Goal: Task Accomplishment & Management: Manage account settings

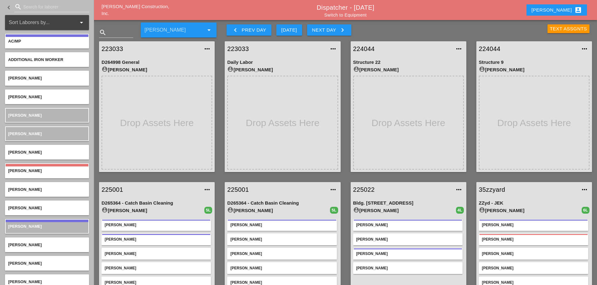
scroll to position [33, 0]
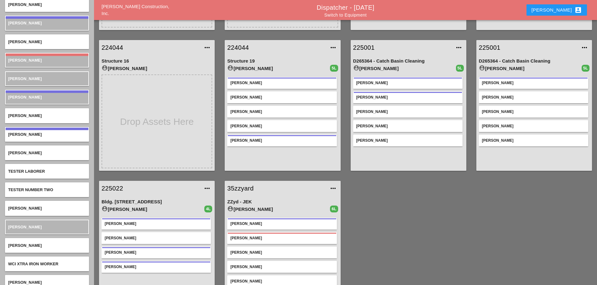
scroll to position [142, 0]
click at [118, 188] on link "225022" at bounding box center [150, 187] width 98 height 9
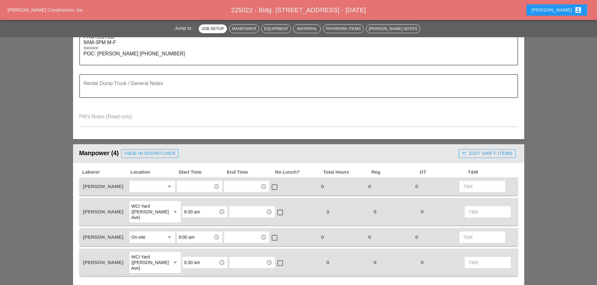
scroll to position [219, 0]
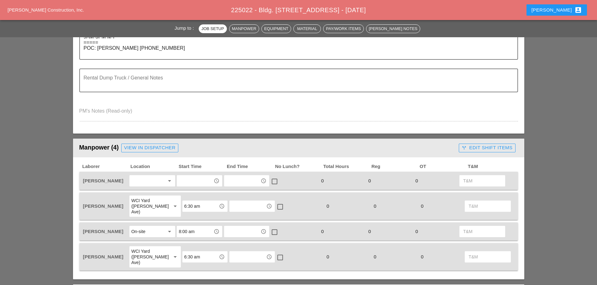
click at [147, 181] on div at bounding box center [147, 181] width 33 height 10
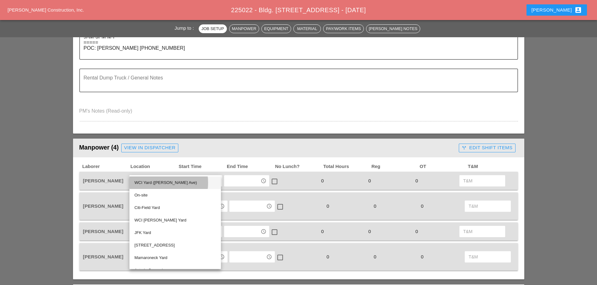
click at [150, 183] on div "WCI Yard (Provost Ave)" at bounding box center [174, 183] width 81 height 8
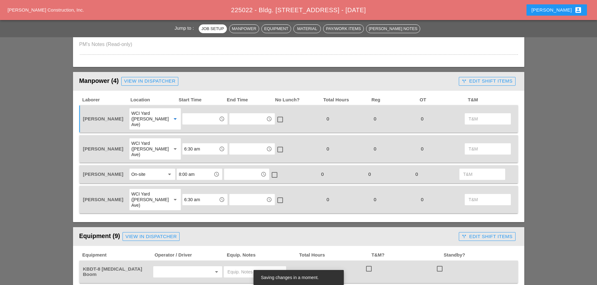
scroll to position [313, 0]
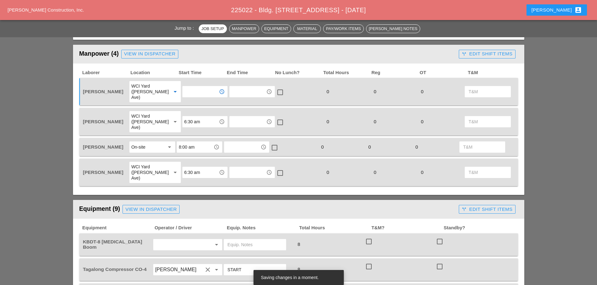
click at [198, 92] on input "text" at bounding box center [200, 92] width 33 height 10
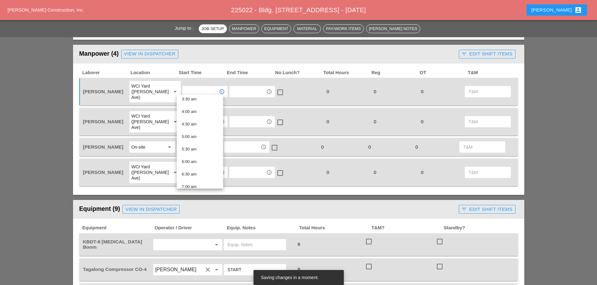
scroll to position [94, 0]
click at [197, 168] on div "6:30 am" at bounding box center [200, 172] width 36 height 8
type input "6:30 am"
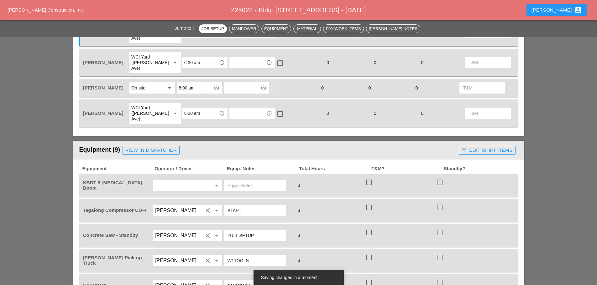
scroll to position [376, 0]
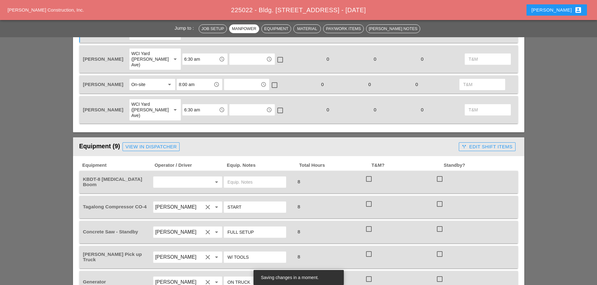
click at [169, 177] on input "text" at bounding box center [179, 182] width 48 height 10
click at [173, 214] on div "[PERSON_NAME]" at bounding box center [187, 217] width 59 height 8
type input "[PERSON_NAME]"
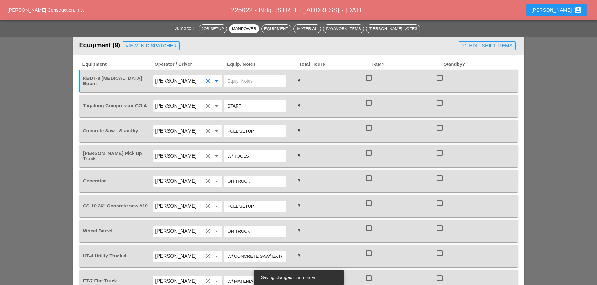
scroll to position [501, 0]
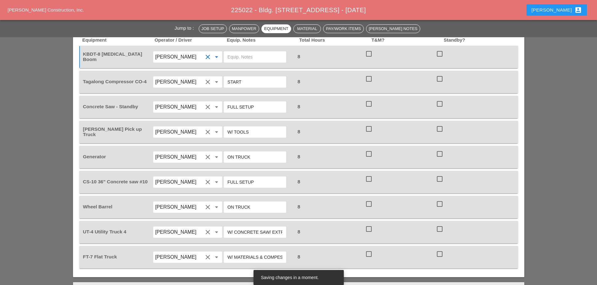
click at [172, 227] on input "[PERSON_NAME]" at bounding box center [179, 232] width 48 height 10
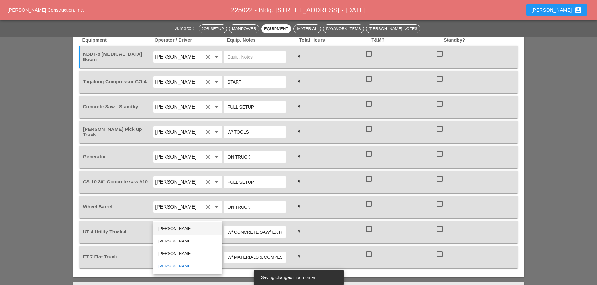
click at [172, 229] on div "[PERSON_NAME]" at bounding box center [187, 229] width 59 height 8
type input "[PERSON_NAME]"
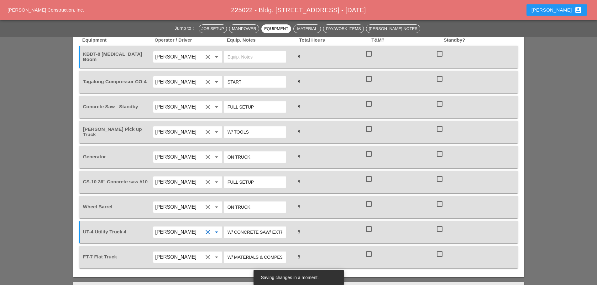
scroll to position [470, 0]
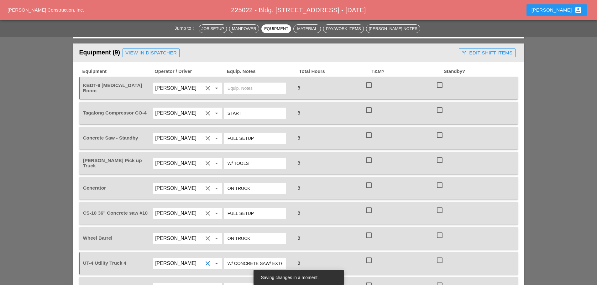
click at [183, 133] on input "[PERSON_NAME]" at bounding box center [179, 138] width 48 height 10
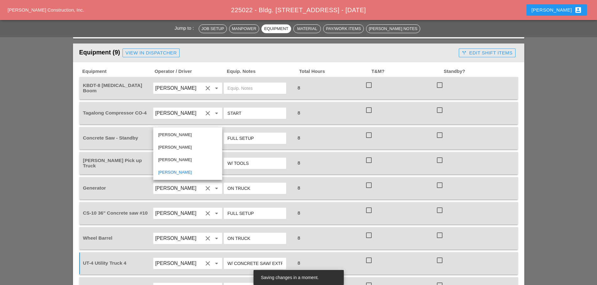
click at [176, 133] on input "[PERSON_NAME]" at bounding box center [179, 138] width 48 height 10
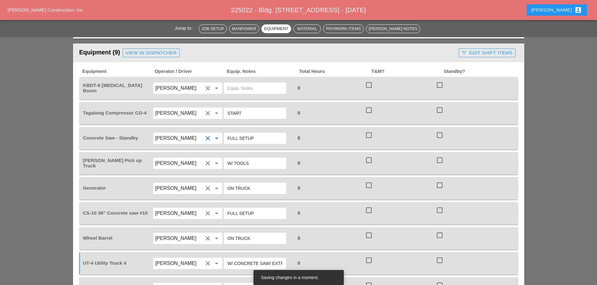
click at [164, 133] on input "[PERSON_NAME]" at bounding box center [179, 138] width 48 height 10
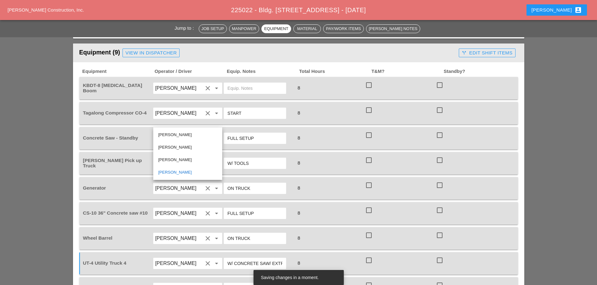
click at [163, 144] on div "[PERSON_NAME]" at bounding box center [187, 148] width 59 height 8
type input "[PERSON_NAME]"
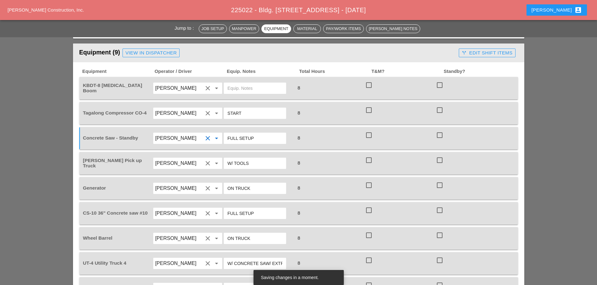
click at [173, 183] on input "[PERSON_NAME]" at bounding box center [179, 188] width 48 height 10
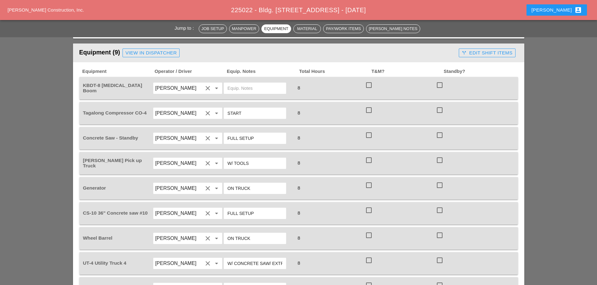
click at [233, 83] on input "text" at bounding box center [254, 88] width 55 height 10
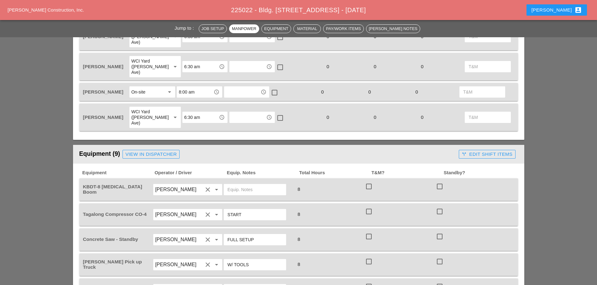
scroll to position [376, 0]
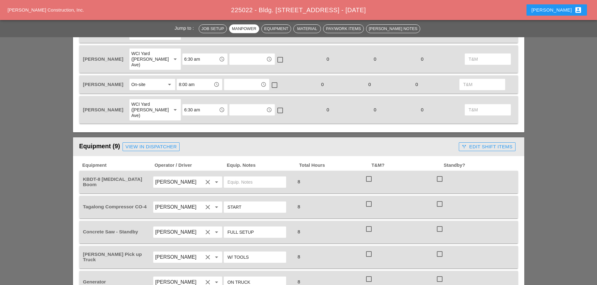
click at [232, 177] on input "text" at bounding box center [254, 182] width 55 height 10
type input "w"
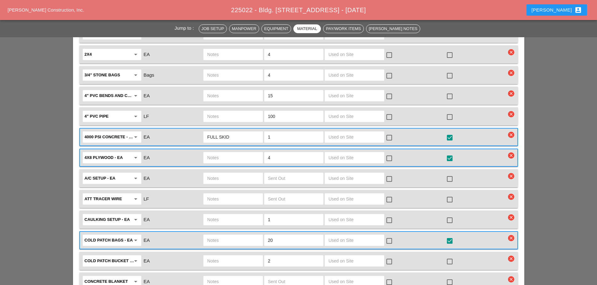
scroll to position [814, 0]
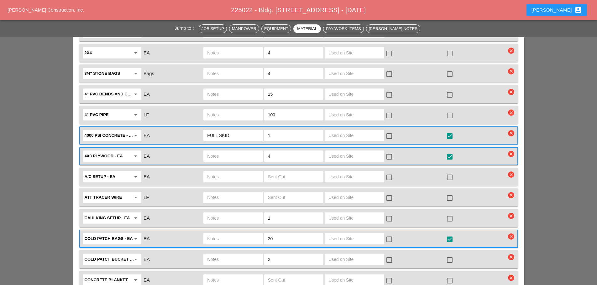
type input "W/ MATERIALS"
click at [300, 110] on input "100" at bounding box center [294, 115] width 52 height 10
type input "1"
type input "50"
drag, startPoint x: 449, startPoint y: 99, endPoint x: 455, endPoint y: 73, distance: 26.6
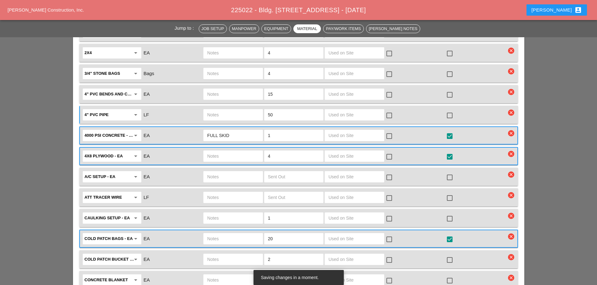
click at [450, 110] on div at bounding box center [449, 115] width 11 height 11
checkbox input "true"
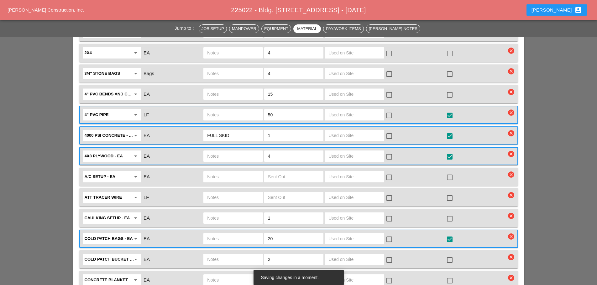
click at [451, 90] on div at bounding box center [449, 95] width 11 height 11
checkbox input "true"
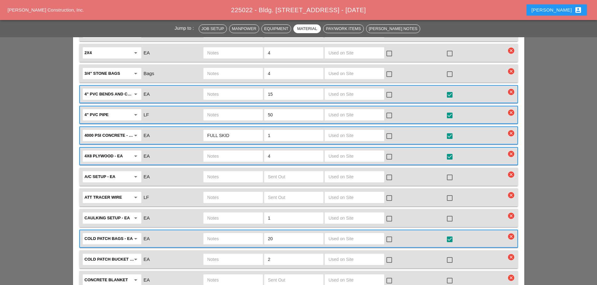
click at [451, 214] on div at bounding box center [449, 219] width 11 height 11
checkbox input "true"
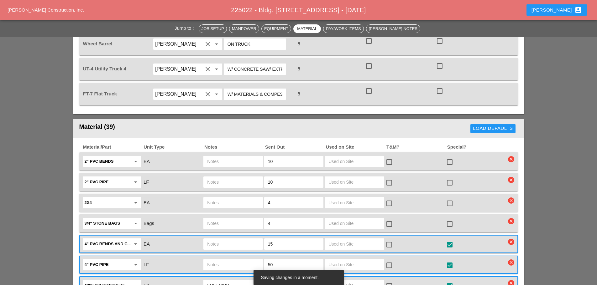
scroll to position [752, 0]
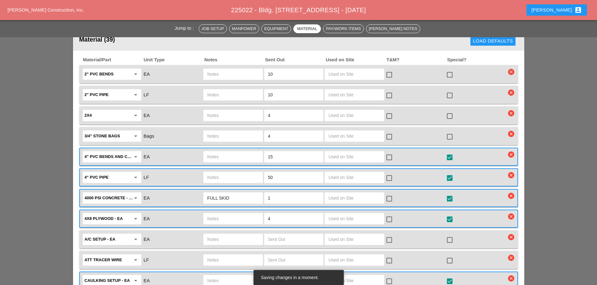
click at [281, 173] on input "50" at bounding box center [294, 178] width 52 height 10
type input "5"
type input "6"
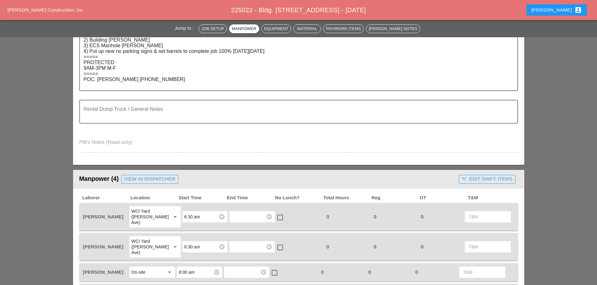
scroll to position [0, 0]
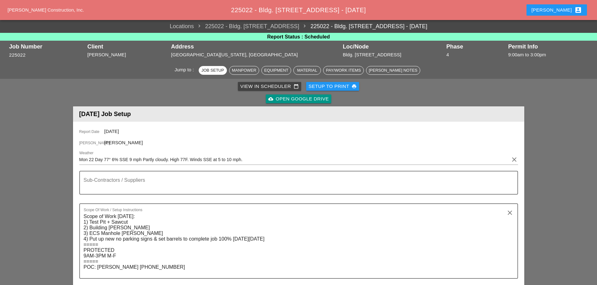
type input "30"
click at [340, 86] on div "Setup to Print print" at bounding box center [332, 86] width 48 height 7
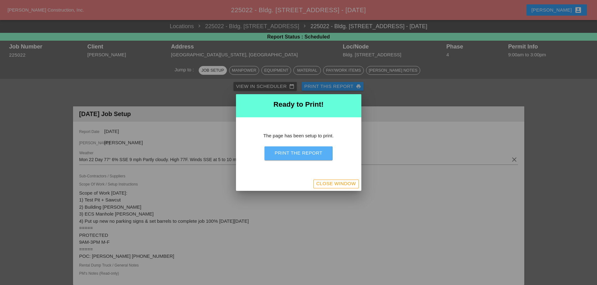
click at [316, 152] on div "Print the Report" at bounding box center [298, 153] width 48 height 7
click at [342, 189] on div "Close Window" at bounding box center [298, 184] width 125 height 14
click at [339, 186] on div "Close Window" at bounding box center [335, 183] width 39 height 7
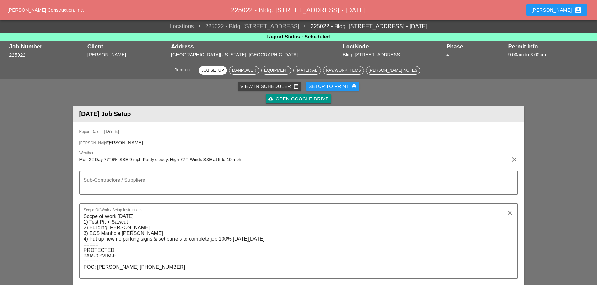
click at [567, 8] on div "Enrico account_box" at bounding box center [556, 10] width 50 height 8
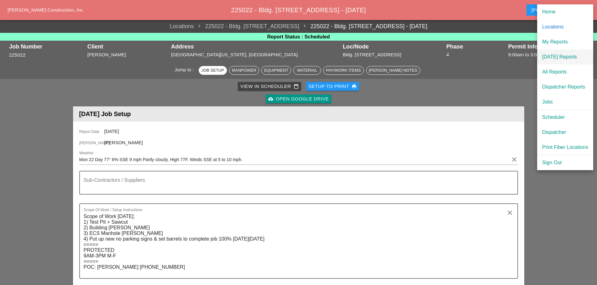
click at [562, 54] on div "[DATE] Reports" at bounding box center [565, 57] width 46 height 8
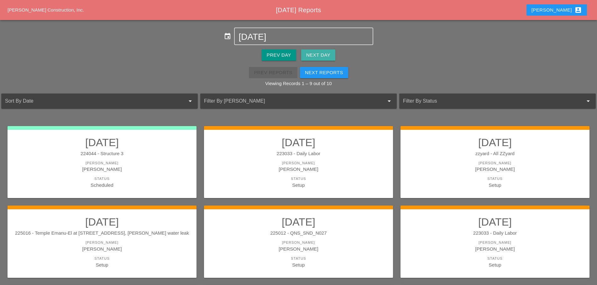
click at [313, 56] on div "Next Day" at bounding box center [318, 55] width 24 height 7
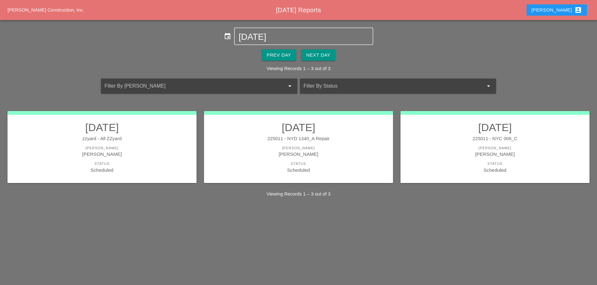
click at [312, 56] on div "Next Day" at bounding box center [318, 55] width 24 height 7
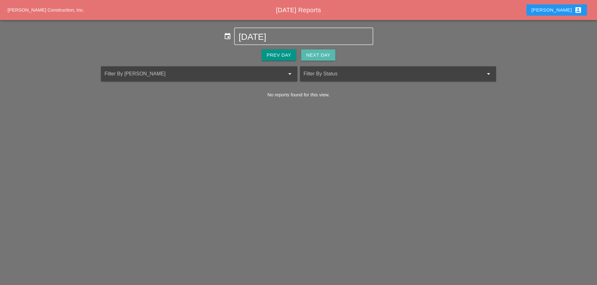
click at [312, 57] on div "Next Day" at bounding box center [318, 55] width 24 height 7
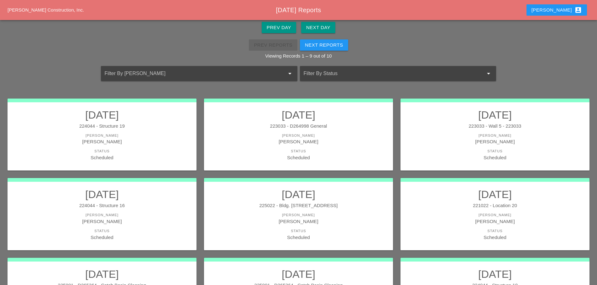
scroll to position [31, 0]
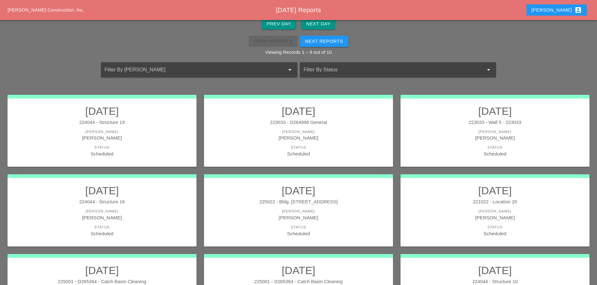
click at [338, 205] on div "225022 - Bldg. 130 5th Ave" at bounding box center [298, 202] width 176 height 7
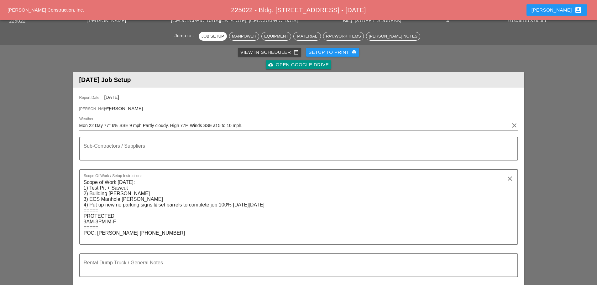
scroll to position [31, 0]
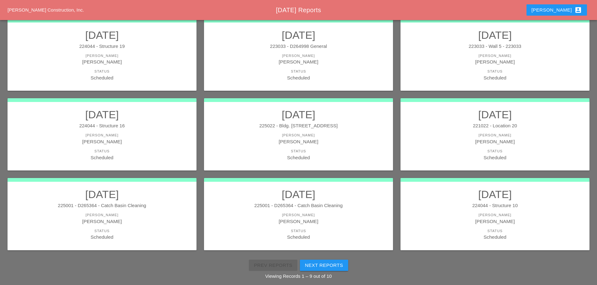
scroll to position [115, 0]
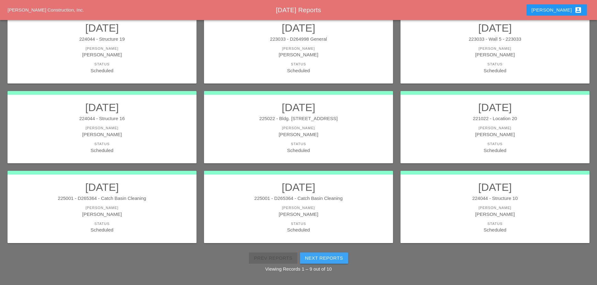
click at [315, 258] on div "Next Reports" at bounding box center [324, 258] width 38 height 7
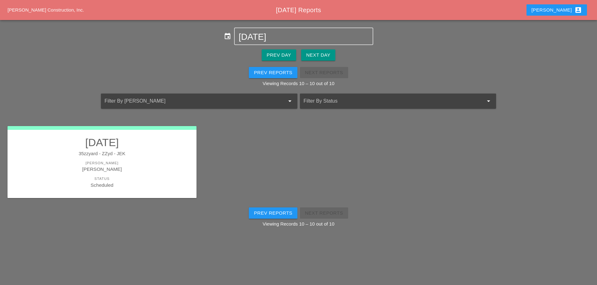
click at [167, 173] on link "09/22/2025 35zzyard - ZZyd - JEK Foreman Jorge Barajas Status Scheduled" at bounding box center [102, 162] width 176 height 53
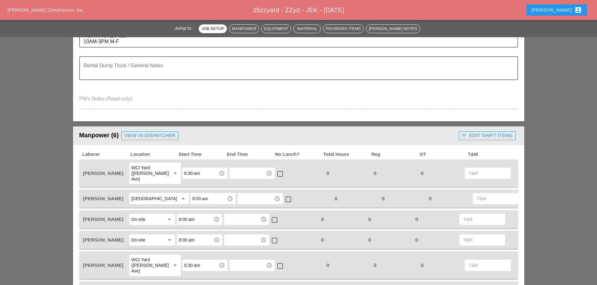
scroll to position [251, 0]
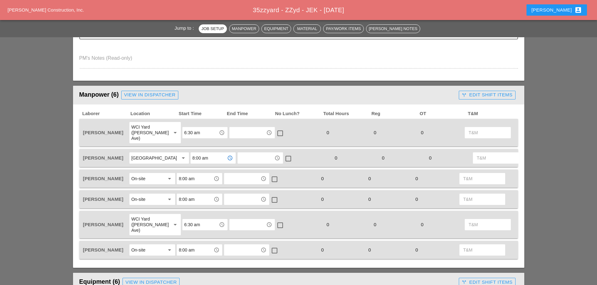
click at [197, 159] on input "8:00 am" at bounding box center [208, 158] width 33 height 10
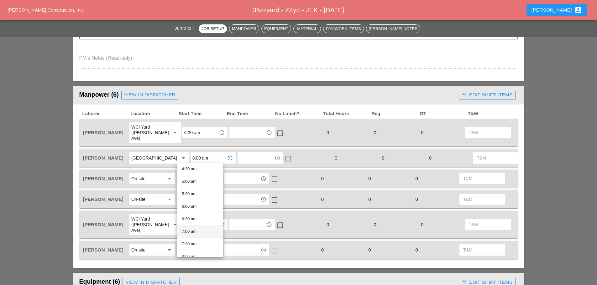
scroll to position [125, 0]
click at [194, 231] on div "7:30 am" at bounding box center [200, 234] width 36 height 8
type input "7:30 am"
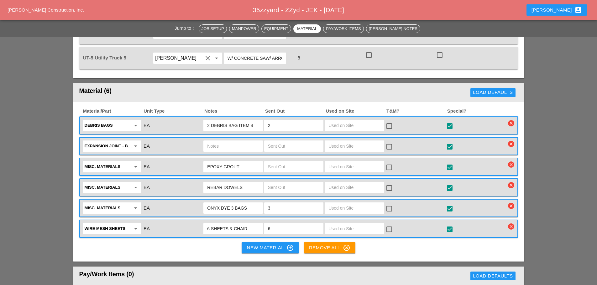
scroll to position [626, 0]
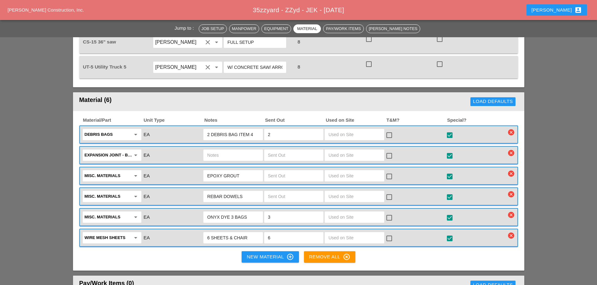
click at [274, 154] on input "text" at bounding box center [294, 155] width 52 height 10
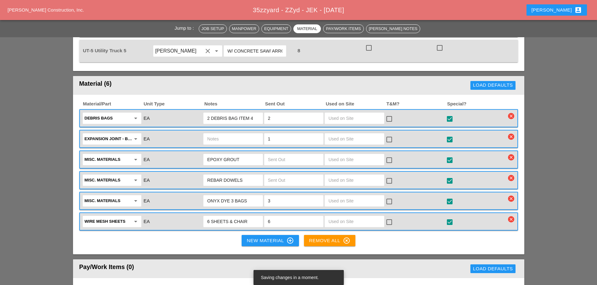
scroll to position [658, 0]
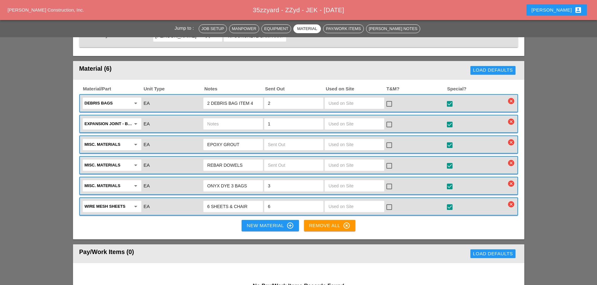
type input "1"
click at [283, 162] on input "text" at bounding box center [294, 165] width 52 height 10
type input "20"
click at [288, 144] on input "text" at bounding box center [294, 145] width 52 height 10
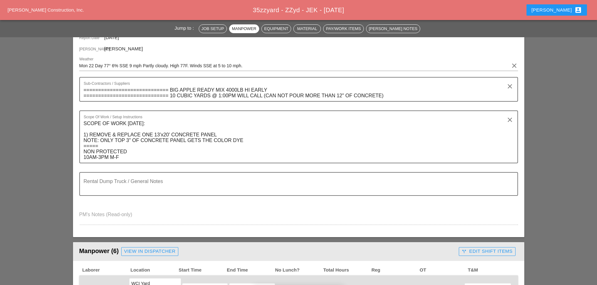
scroll to position [0, 0]
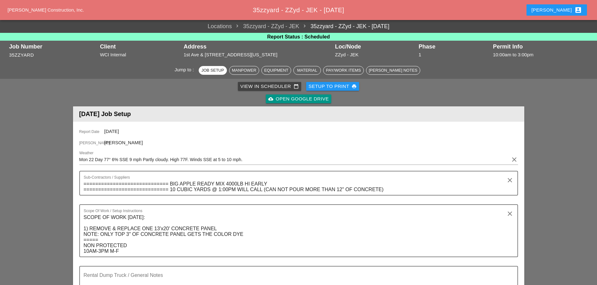
type input "2"
click at [326, 87] on div "Setup to Print print" at bounding box center [332, 86] width 48 height 7
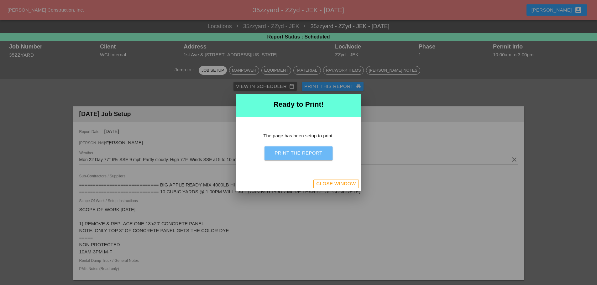
drag, startPoint x: 307, startPoint y: 152, endPoint x: 460, endPoint y: 246, distance: 180.1
click at [308, 151] on div "Print the Report" at bounding box center [298, 153] width 48 height 7
click at [341, 182] on div "Close Window" at bounding box center [335, 183] width 39 height 7
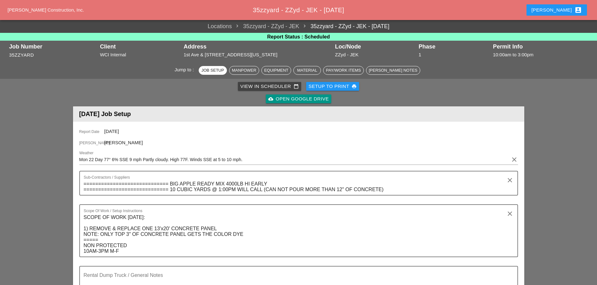
click at [564, 10] on div "Enrico account_box" at bounding box center [556, 10] width 50 height 8
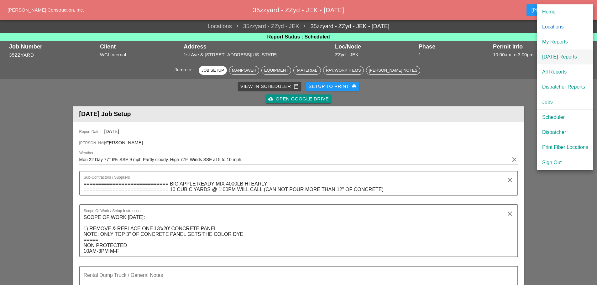
click at [561, 58] on div "[DATE] Reports" at bounding box center [565, 57] width 46 height 8
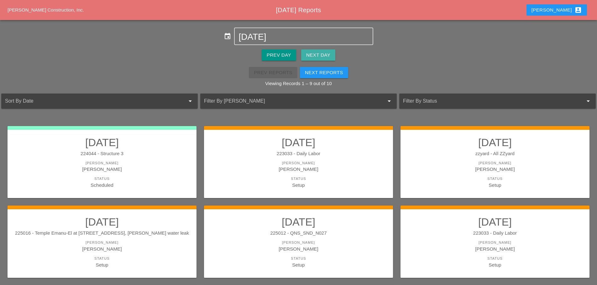
click at [323, 53] on div "Next Day" at bounding box center [318, 55] width 24 height 7
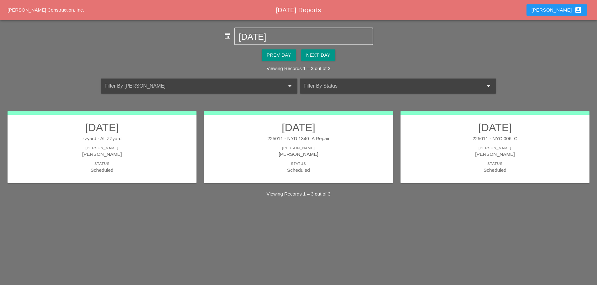
click at [324, 53] on div "Next Day" at bounding box center [318, 55] width 24 height 7
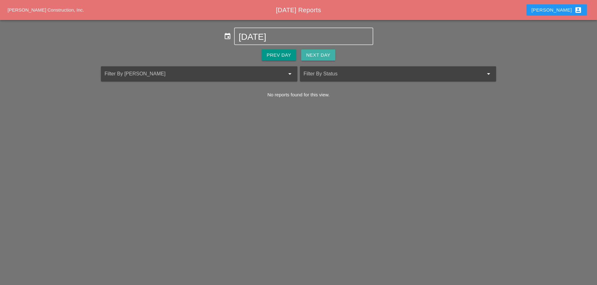
click at [325, 53] on div "Next Day" at bounding box center [318, 55] width 24 height 7
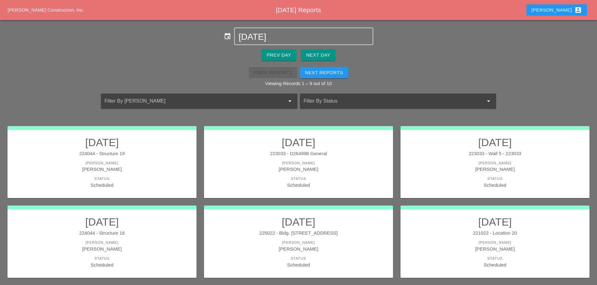
click at [148, 183] on div "Scheduled" at bounding box center [102, 185] width 176 height 7
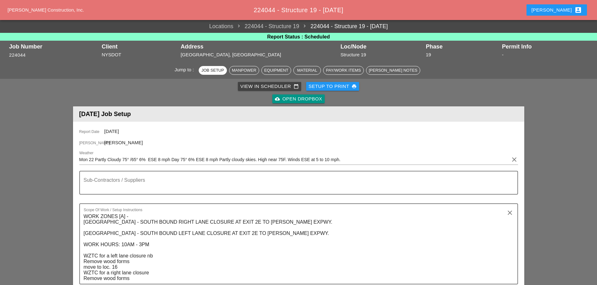
click at [327, 85] on div "Setup to Print print" at bounding box center [332, 86] width 48 height 7
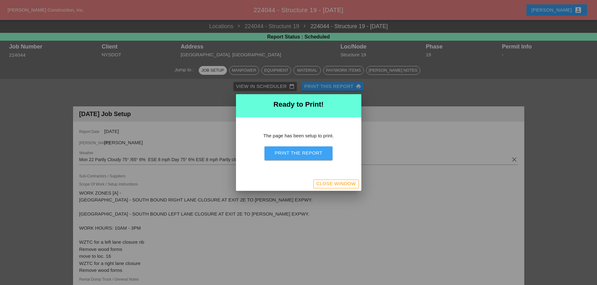
drag, startPoint x: 310, startPoint y: 153, endPoint x: 457, endPoint y: 243, distance: 172.3
click at [311, 152] on div "Print the Report" at bounding box center [298, 153] width 48 height 7
click at [344, 187] on div "Close Window" at bounding box center [335, 183] width 39 height 7
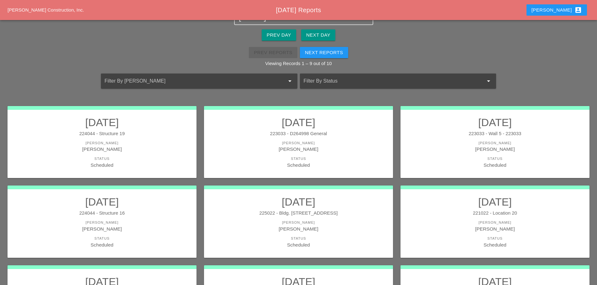
scroll to position [31, 0]
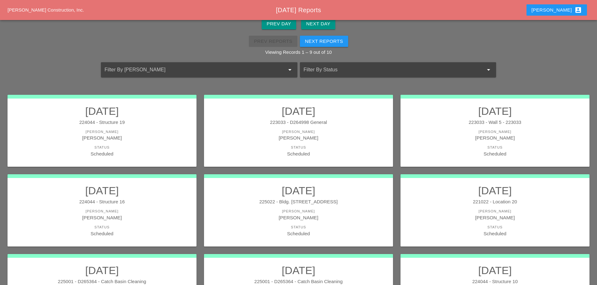
click at [352, 149] on div "Status" at bounding box center [298, 147] width 176 height 5
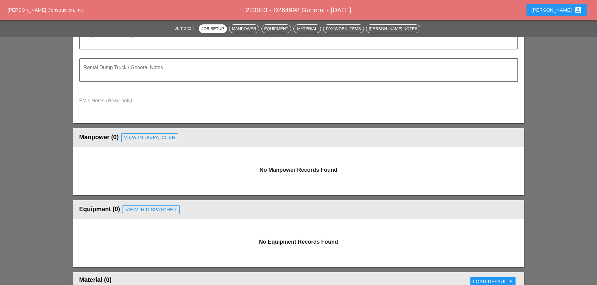
scroll to position [188, 0]
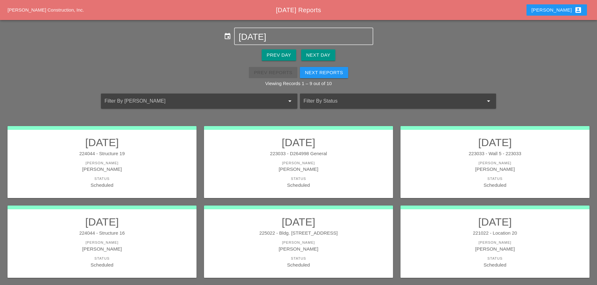
click at [440, 152] on div "223033 - Wall 5 - 223033" at bounding box center [494, 153] width 176 height 7
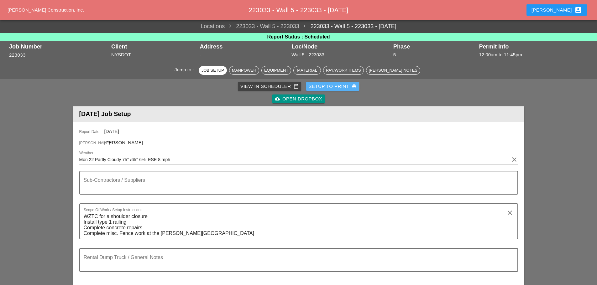
click at [340, 85] on div "Setup to Print print" at bounding box center [332, 86] width 48 height 7
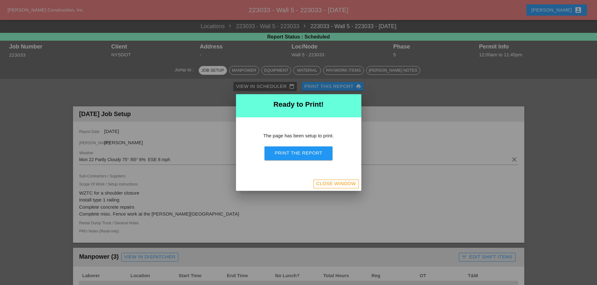
click at [297, 163] on div "The page has been setup to print. Print the Report" at bounding box center [298, 147] width 125 height 60
click at [296, 154] on div "Print the Report" at bounding box center [298, 153] width 48 height 7
click at [320, 187] on div "Close Window" at bounding box center [335, 183] width 39 height 7
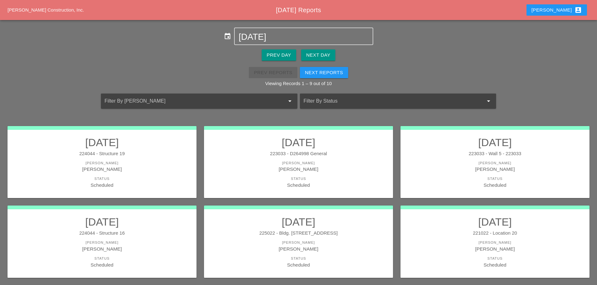
click at [451, 168] on div "[PERSON_NAME]" at bounding box center [494, 169] width 176 height 7
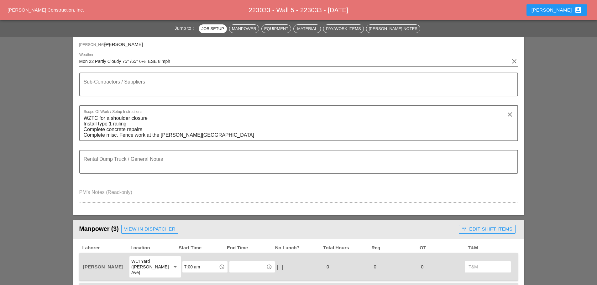
scroll to position [31, 0]
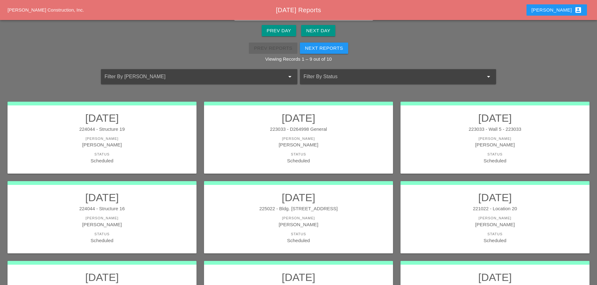
scroll to position [94, 0]
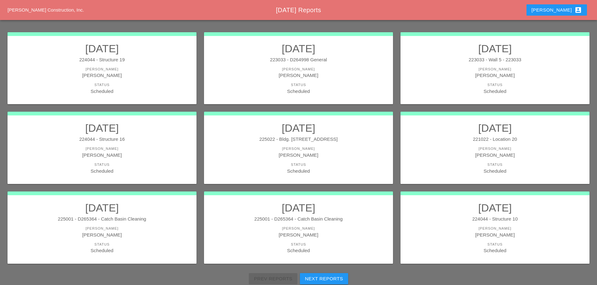
click at [129, 162] on div "Status" at bounding box center [102, 164] width 176 height 5
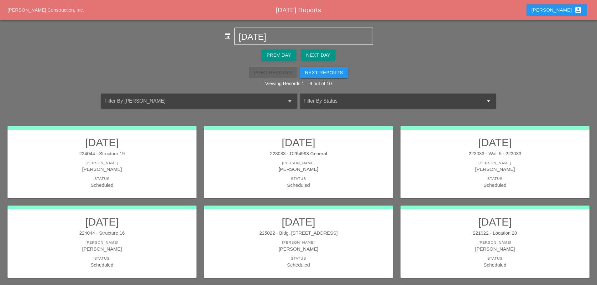
click at [326, 236] on div "225022 - Bldg. 130 5th Ave" at bounding box center [298, 233] width 176 height 7
click at [473, 235] on div "221022 - Location 20" at bounding box center [494, 233] width 176 height 7
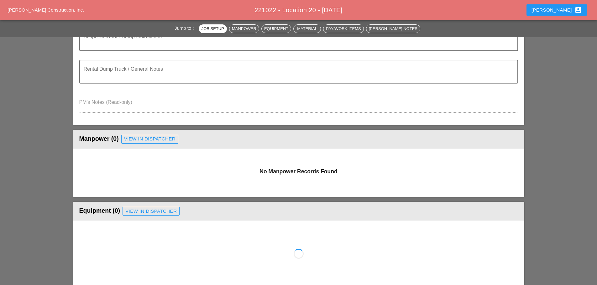
scroll to position [188, 0]
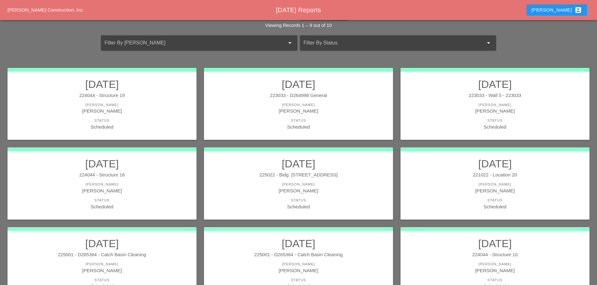
scroll to position [115, 0]
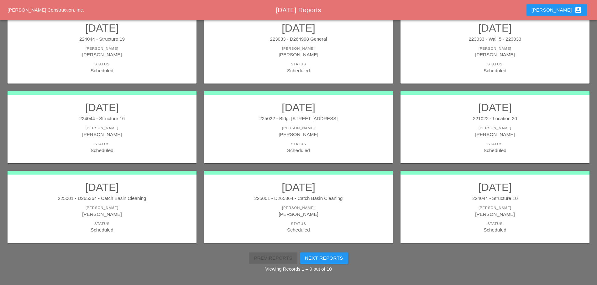
click at [151, 223] on div "Status" at bounding box center [102, 223] width 176 height 5
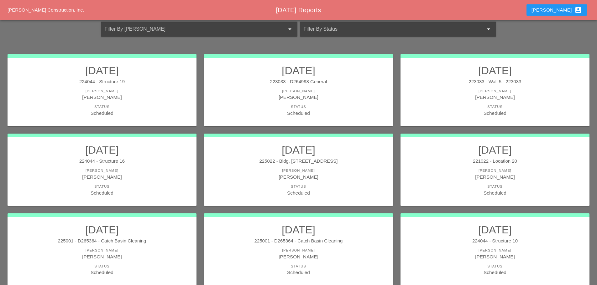
scroll to position [115, 0]
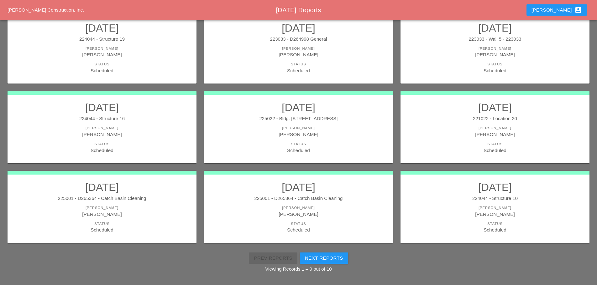
click at [335, 204] on link "09/22/2025 225001 - D265364 - Catch Basin Cleaning Foreman Daniel Kavanaugh Sta…" at bounding box center [298, 207] width 176 height 53
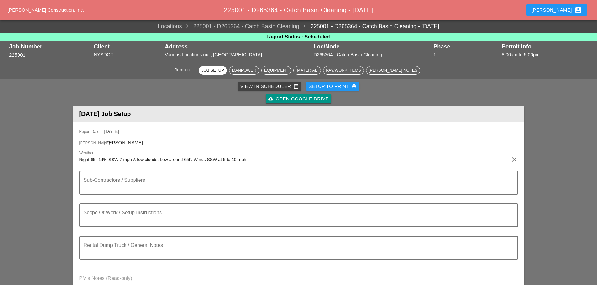
click at [314, 84] on div "Setup to Print print" at bounding box center [332, 86] width 48 height 7
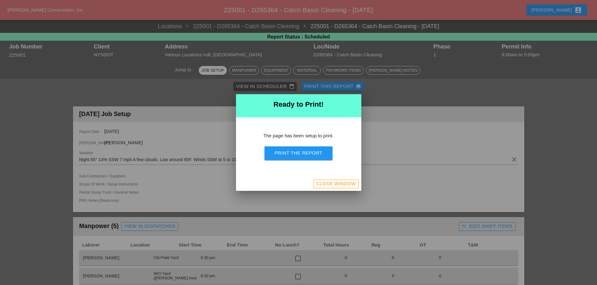
click at [294, 152] on div "Print the Report" at bounding box center [298, 153] width 48 height 7
click at [342, 180] on button "Close Window" at bounding box center [335, 184] width 45 height 9
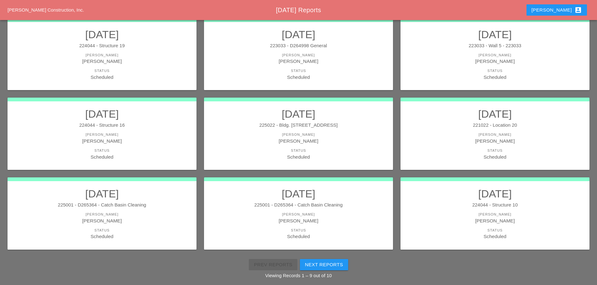
scroll to position [115, 0]
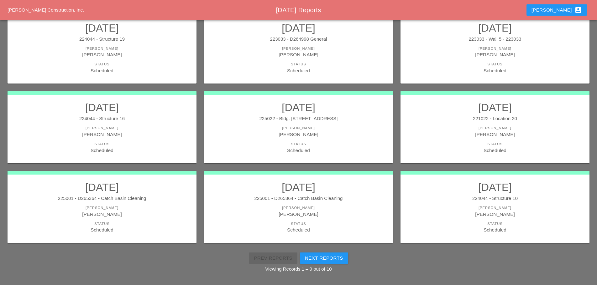
click at [455, 207] on div "[PERSON_NAME]" at bounding box center [494, 207] width 176 height 5
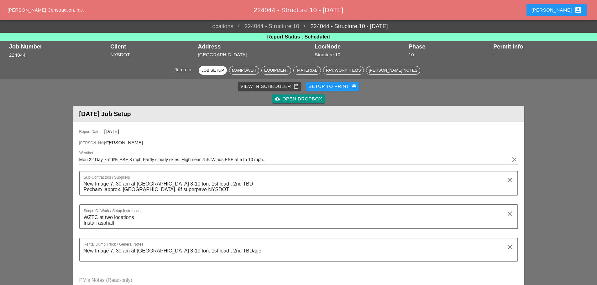
click at [319, 82] on button "Setup to Print print" at bounding box center [332, 86] width 53 height 9
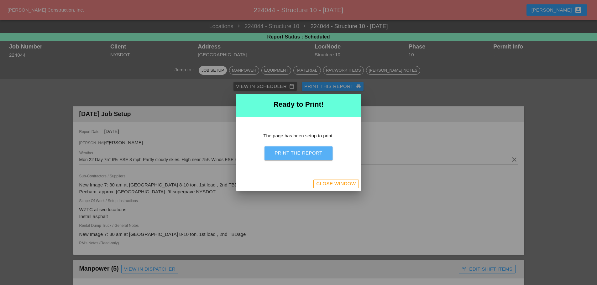
click at [294, 152] on div "Print the Report" at bounding box center [298, 153] width 48 height 7
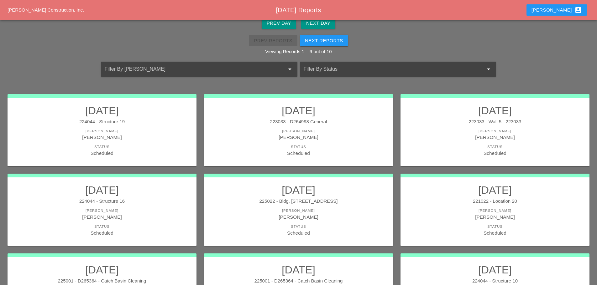
scroll to position [115, 0]
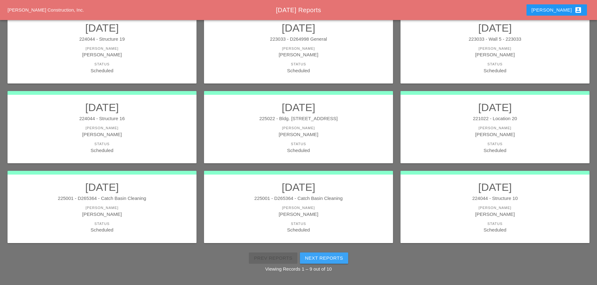
click at [318, 254] on button "Next Reports" at bounding box center [324, 258] width 48 height 11
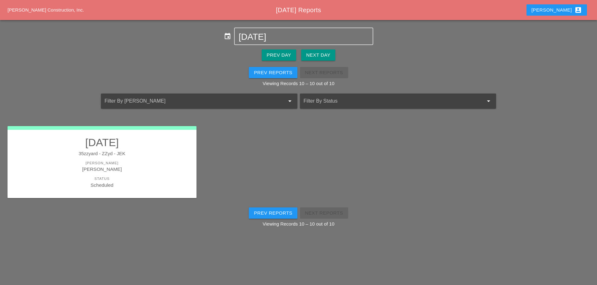
click at [254, 216] on div "Prev Reports" at bounding box center [273, 213] width 39 height 7
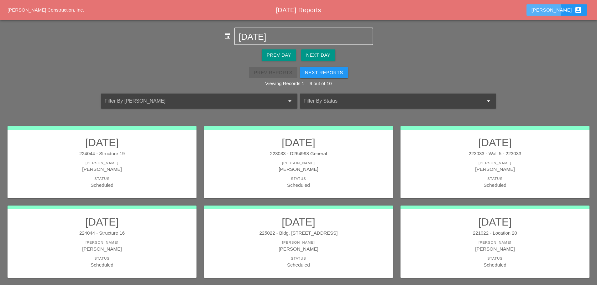
click at [557, 13] on button "Enrico account_box" at bounding box center [556, 9] width 60 height 11
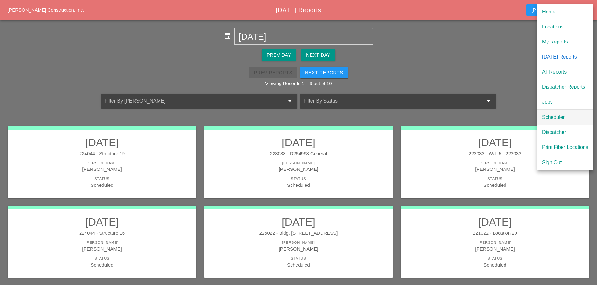
click at [549, 119] on div "Scheduler" at bounding box center [565, 118] width 46 height 8
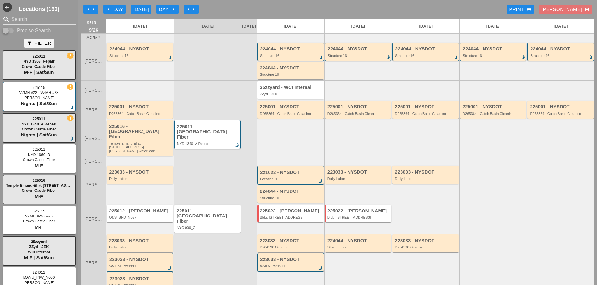
click at [576, 7] on div "Enrico account_box" at bounding box center [565, 9] width 48 height 7
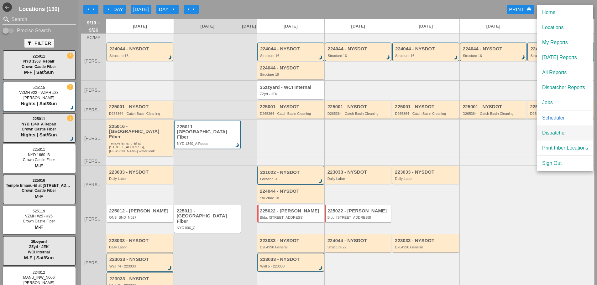
click at [555, 129] on link "Dispatcher" at bounding box center [565, 133] width 56 height 15
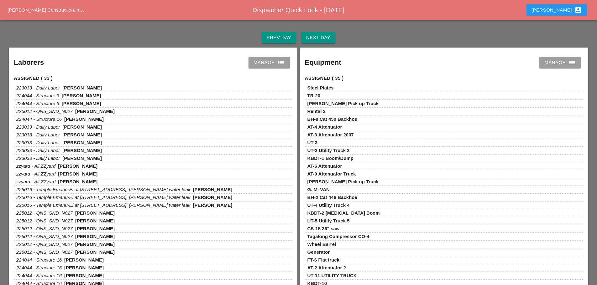
click at [327, 42] on button "Next Day" at bounding box center [318, 37] width 34 height 11
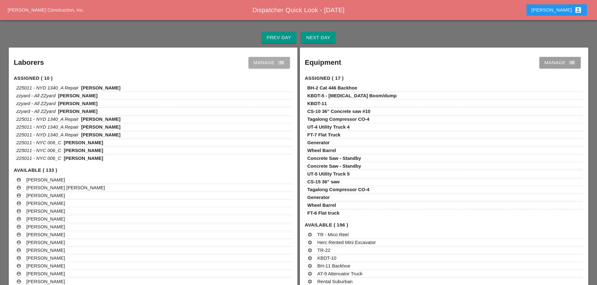
click at [279, 64] on icon "list" at bounding box center [281, 63] width 8 height 8
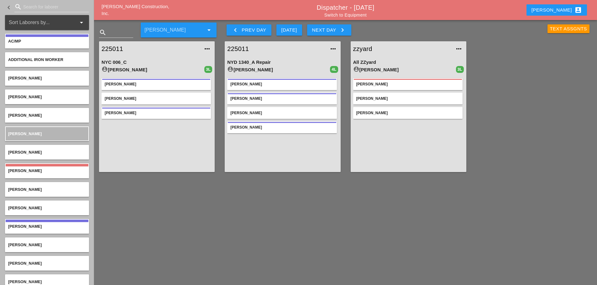
click at [568, 30] on div "Text Assgnts" at bounding box center [568, 28] width 37 height 7
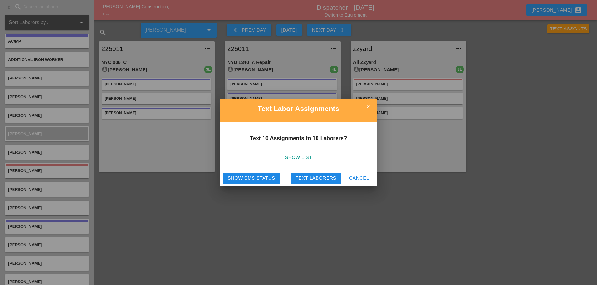
click at [315, 180] on div "Text Laborers" at bounding box center [315, 178] width 41 height 7
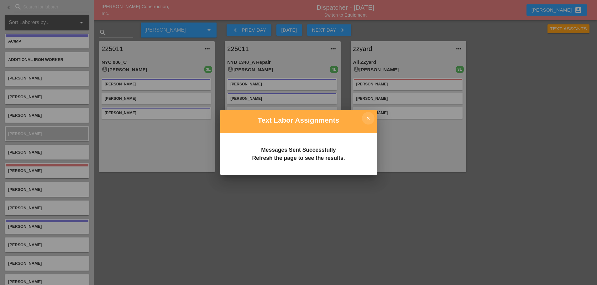
drag, startPoint x: 366, startPoint y: 117, endPoint x: 362, endPoint y: 114, distance: 5.5
click at [367, 117] on icon "close" at bounding box center [368, 118] width 13 height 13
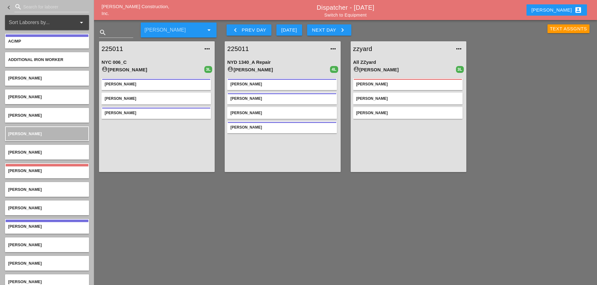
click at [550, 25] on div "Text Assgnts" at bounding box center [568, 28] width 37 height 7
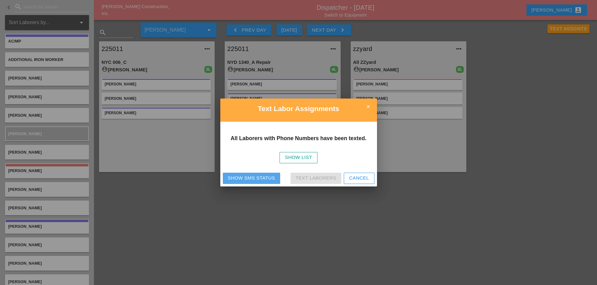
drag, startPoint x: 230, startPoint y: 180, endPoint x: 234, endPoint y: 175, distance: 6.9
click at [230, 180] on div "Show SMS Status" at bounding box center [251, 178] width 47 height 7
click at [365, 107] on icon "close" at bounding box center [368, 107] width 13 height 13
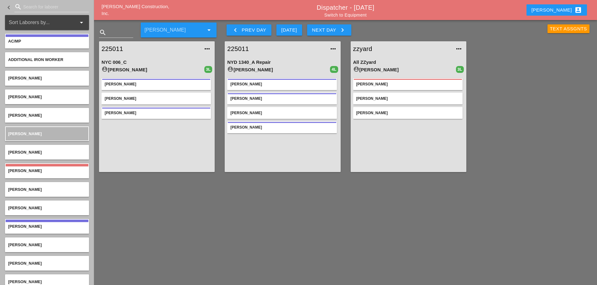
click at [557, 25] on div "Text Assgnts" at bounding box center [568, 28] width 37 height 7
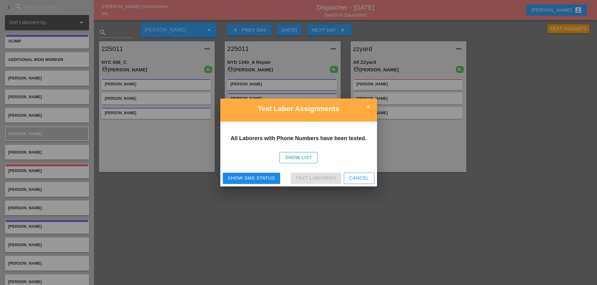
click at [248, 181] on div "Show SMS Status" at bounding box center [251, 178] width 47 height 7
click at [373, 107] on icon "close" at bounding box center [368, 107] width 13 height 13
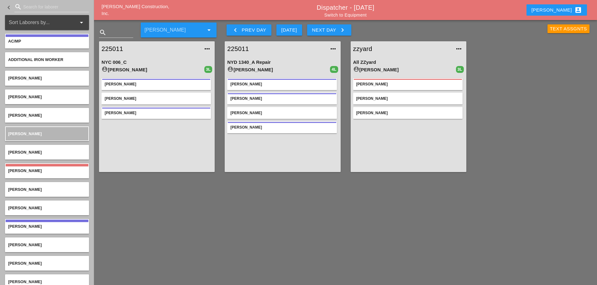
click at [344, 34] on icon "keyboard_arrow_right" at bounding box center [342, 30] width 8 height 8
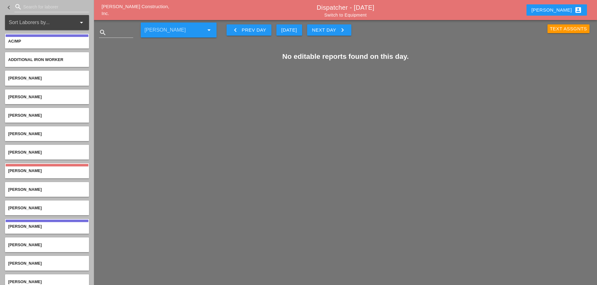
click at [344, 34] on button "Next Day keyboard_arrow_right" at bounding box center [329, 29] width 44 height 11
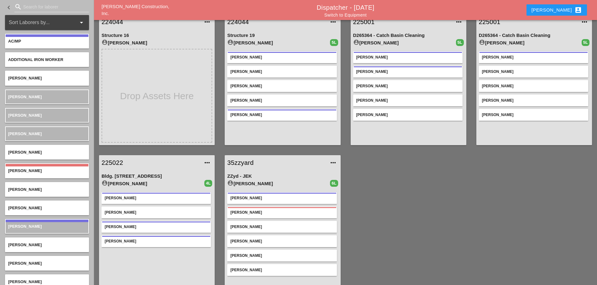
scroll to position [174, 0]
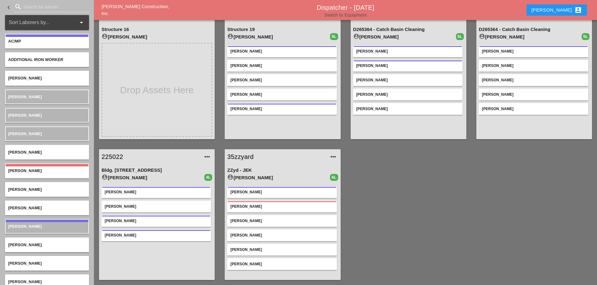
click at [348, 15] on link "Switch to Equipment" at bounding box center [345, 15] width 42 height 5
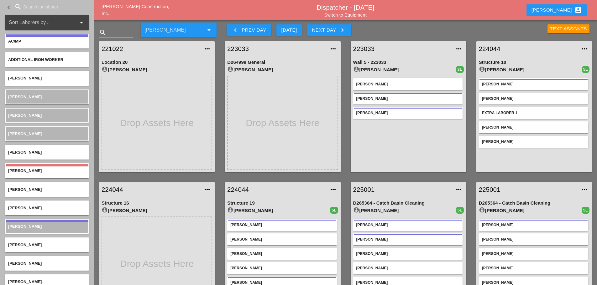
click at [557, 13] on div "[PERSON_NAME] account_box" at bounding box center [556, 10] width 50 height 8
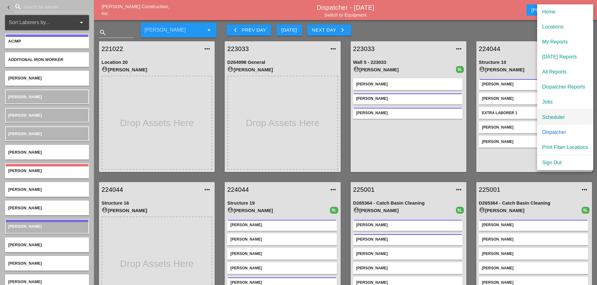
click at [549, 114] on div "Scheduler" at bounding box center [565, 118] width 46 height 8
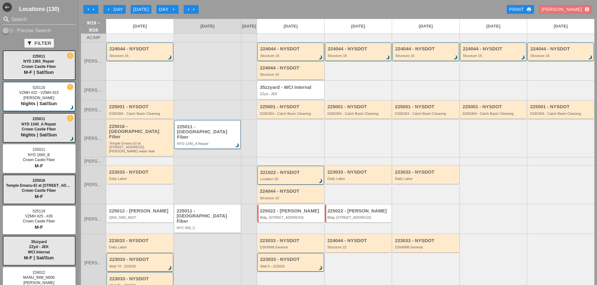
click at [287, 75] on div "224044 - NYSDOT Structure 19" at bounding box center [291, 70] width 63 height 11
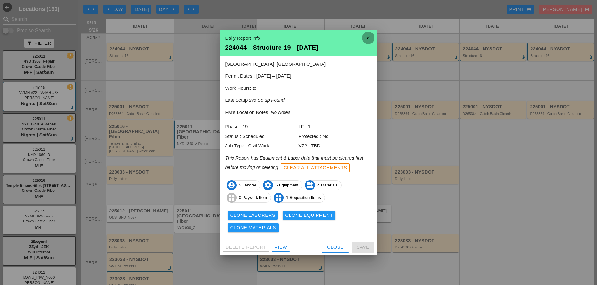
click at [365, 38] on icon "close" at bounding box center [368, 38] width 13 height 13
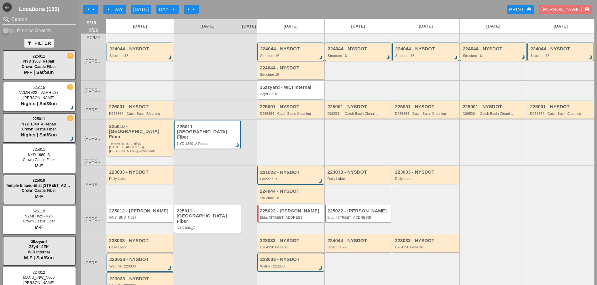
click at [297, 57] on div "224044 - NYSDOT Structure 16 brightness_3" at bounding box center [291, 51] width 62 height 11
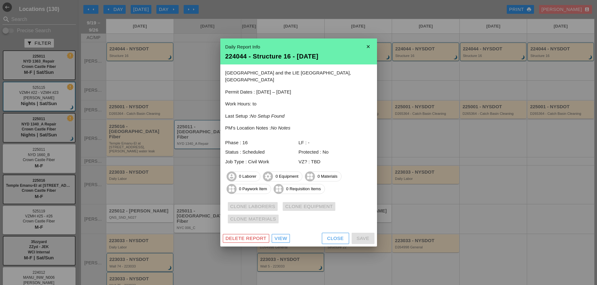
click at [369, 49] on icon "close" at bounding box center [368, 46] width 13 height 13
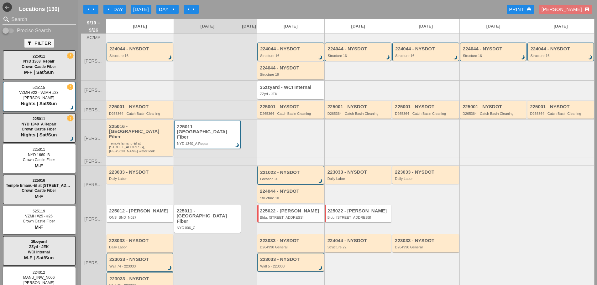
click at [283, 90] on div "35zzyard - WCI Internal" at bounding box center [291, 87] width 63 height 5
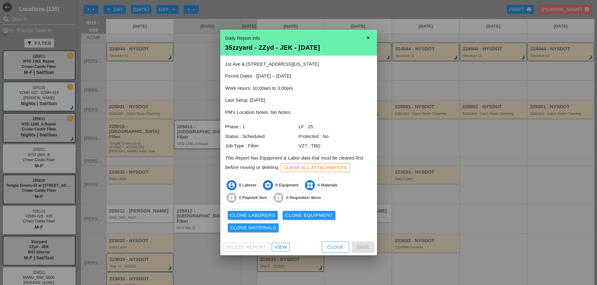
click at [365, 35] on icon "close" at bounding box center [368, 38] width 13 height 13
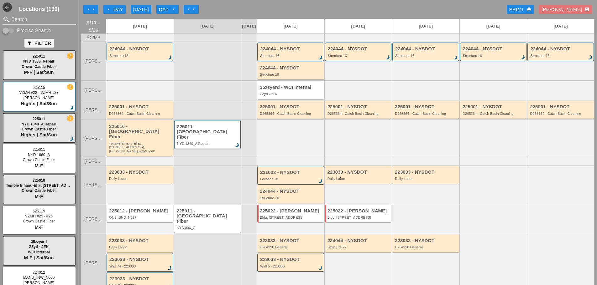
click at [300, 116] on div "D265364 - Catch Basin Cleaning" at bounding box center [291, 114] width 63 height 4
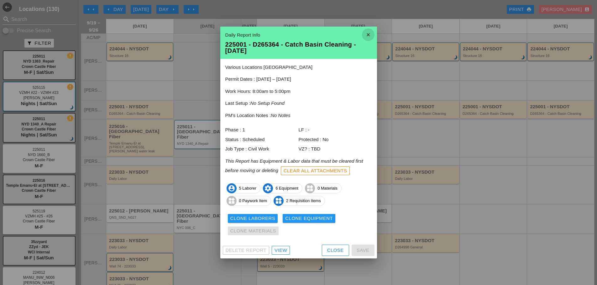
click at [367, 35] on icon "close" at bounding box center [368, 34] width 13 height 13
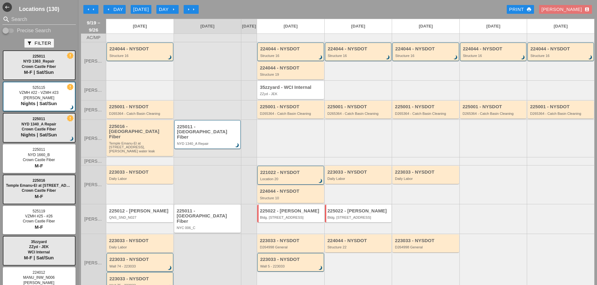
click at [310, 177] on div "Location 20" at bounding box center [291, 179] width 62 height 4
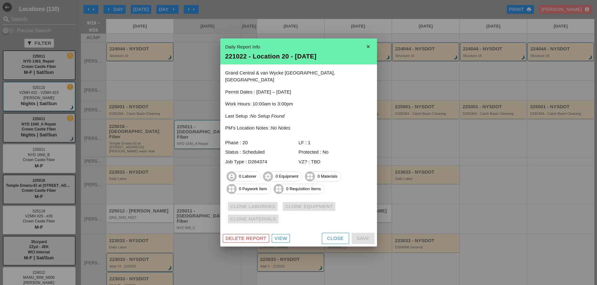
click at [370, 43] on div "Daily Report Info 221022 - Location 20 - 09/22/2025" at bounding box center [298, 52] width 157 height 26
click at [369, 49] on icon "close" at bounding box center [368, 46] width 13 height 13
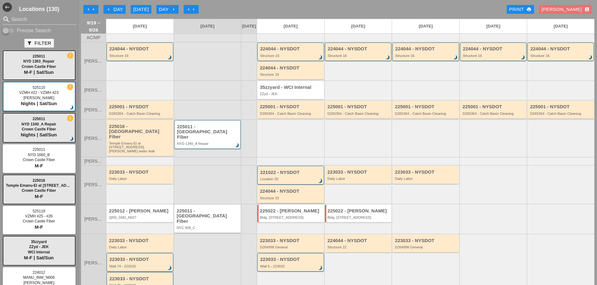
click at [306, 191] on div "224044 - NYSDOT Structure 10" at bounding box center [291, 194] width 63 height 11
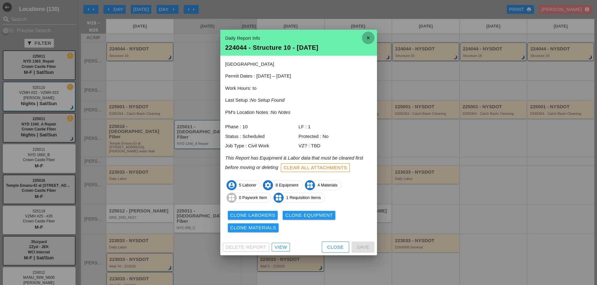
click at [371, 38] on icon "close" at bounding box center [368, 38] width 13 height 13
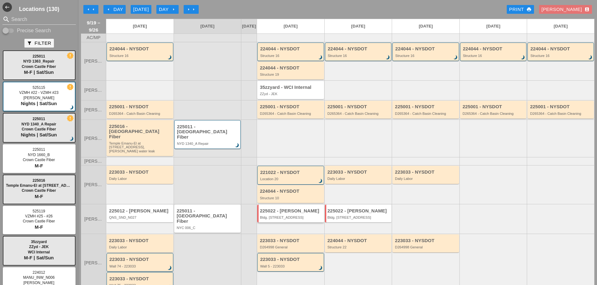
click at [298, 216] on div "Bldg. [STREET_ADDRESS]" at bounding box center [291, 218] width 63 height 4
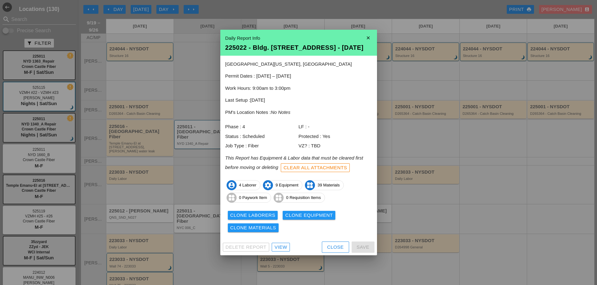
click at [371, 40] on icon "close" at bounding box center [368, 38] width 13 height 13
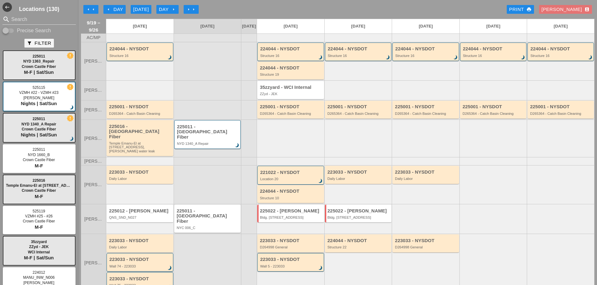
click at [296, 245] on div "D264998 General" at bounding box center [291, 247] width 63 height 4
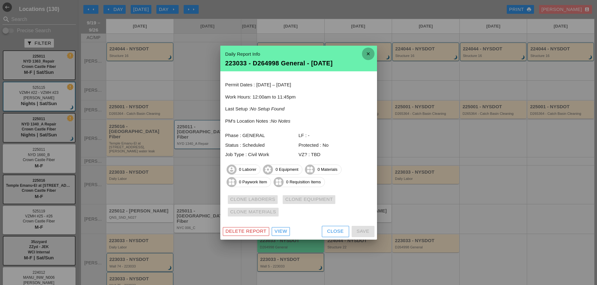
click at [370, 51] on icon "close" at bounding box center [368, 54] width 13 height 13
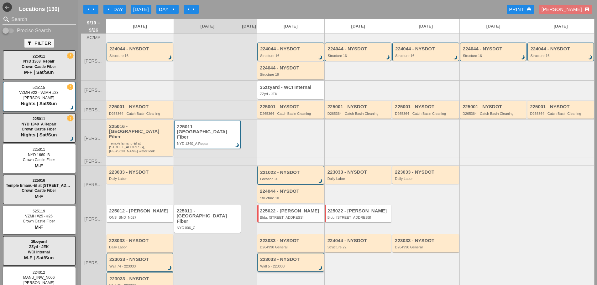
click at [299, 259] on div "223033 - NYSDOT Wall 5 - 223033 brightness_3" at bounding box center [290, 262] width 67 height 18
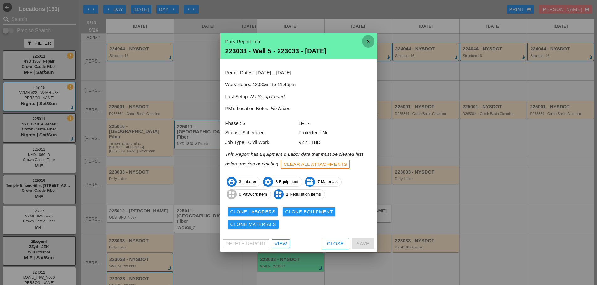
click at [366, 38] on icon "close" at bounding box center [368, 41] width 13 height 13
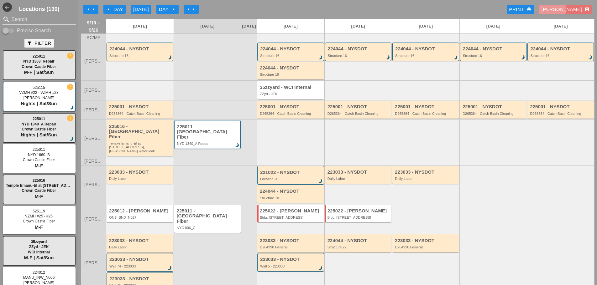
click at [571, 10] on div "[PERSON_NAME] account_box" at bounding box center [565, 9] width 48 height 7
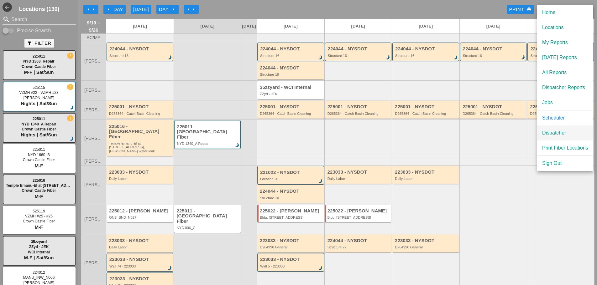
click at [553, 134] on div "Dispatcher" at bounding box center [565, 133] width 46 height 8
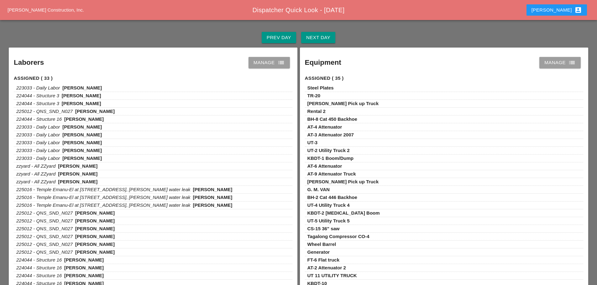
click at [330, 39] on button "Next Day" at bounding box center [318, 37] width 34 height 11
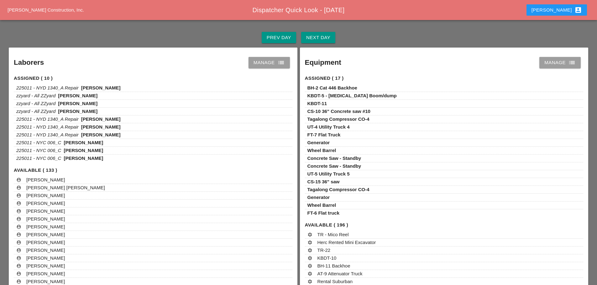
click at [328, 37] on div "Next Day" at bounding box center [318, 37] width 24 height 7
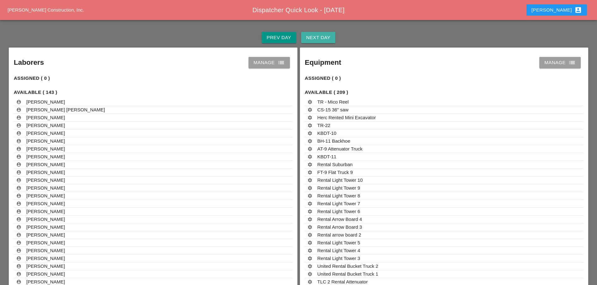
click at [328, 38] on div "Next Day" at bounding box center [318, 37] width 24 height 7
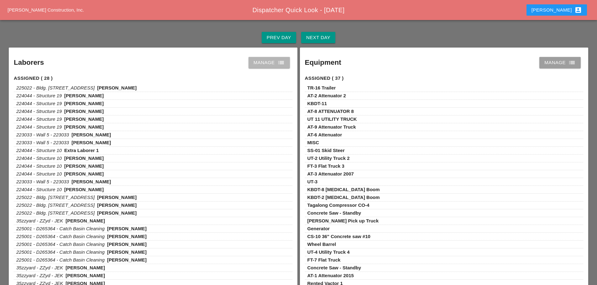
click at [286, 66] on link "Manage list" at bounding box center [268, 62] width 41 height 11
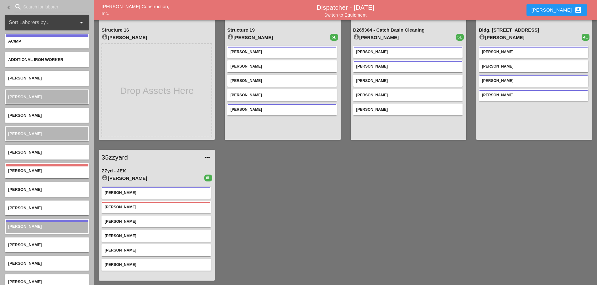
scroll to position [174, 0]
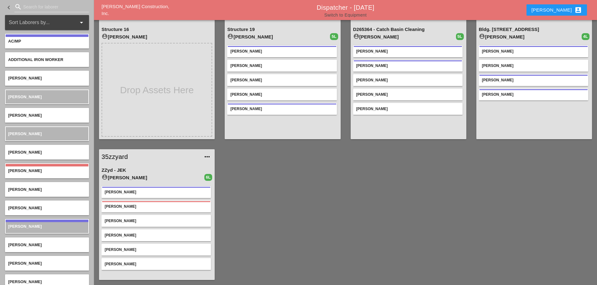
click at [342, 16] on link "Switch to Equipment" at bounding box center [345, 15] width 42 height 5
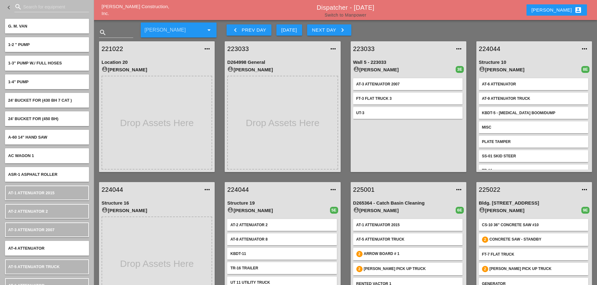
click at [362, 15] on link "Switch to Manpower" at bounding box center [345, 15] width 42 height 5
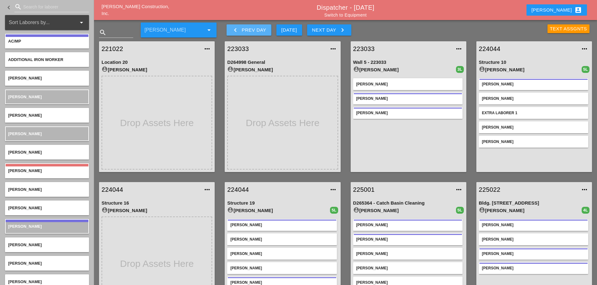
click at [239, 33] on div "keyboard_arrow_left Prev Day" at bounding box center [248, 30] width 34 height 8
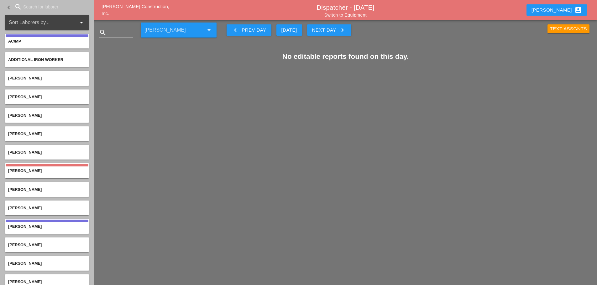
click at [240, 34] on button "keyboard_arrow_left Prev Day" at bounding box center [248, 29] width 44 height 11
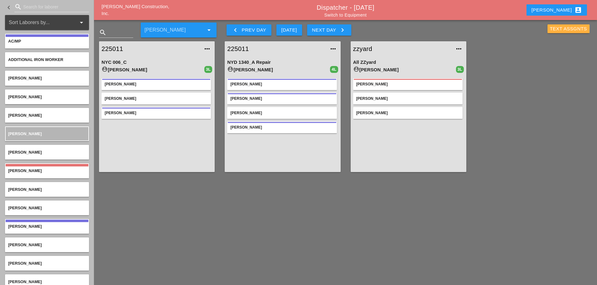
click at [551, 26] on div "Text Assgnts" at bounding box center [568, 28] width 37 height 7
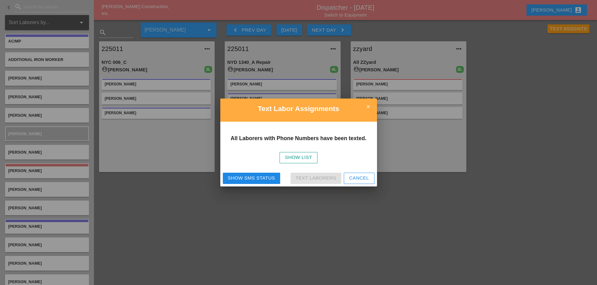
click at [240, 186] on div "Show SMS Status Text Laborers Cancel" at bounding box center [298, 178] width 157 height 16
click at [255, 178] on div "Show SMS Status" at bounding box center [251, 178] width 47 height 7
click at [361, 107] on h2 "Text Labor Assignments" at bounding box center [298, 109] width 147 height 11
click at [363, 107] on icon "close" at bounding box center [368, 107] width 13 height 13
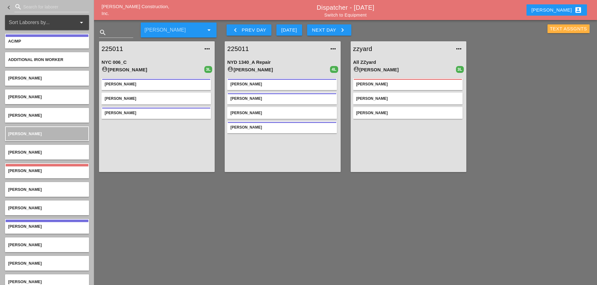
click at [548, 28] on button "Text Assgnts" at bounding box center [568, 28] width 42 height 9
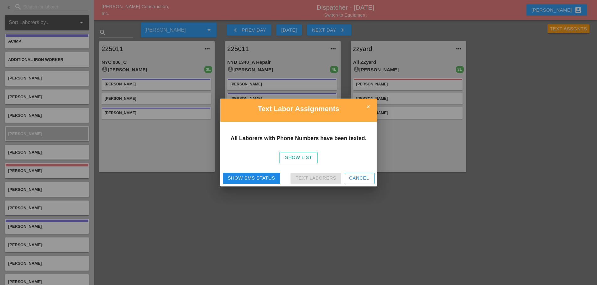
click at [247, 179] on div "Show SMS Status" at bounding box center [251, 178] width 47 height 7
click at [370, 105] on icon "close" at bounding box center [368, 107] width 13 height 13
